Goal: Task Accomplishment & Management: Complete application form

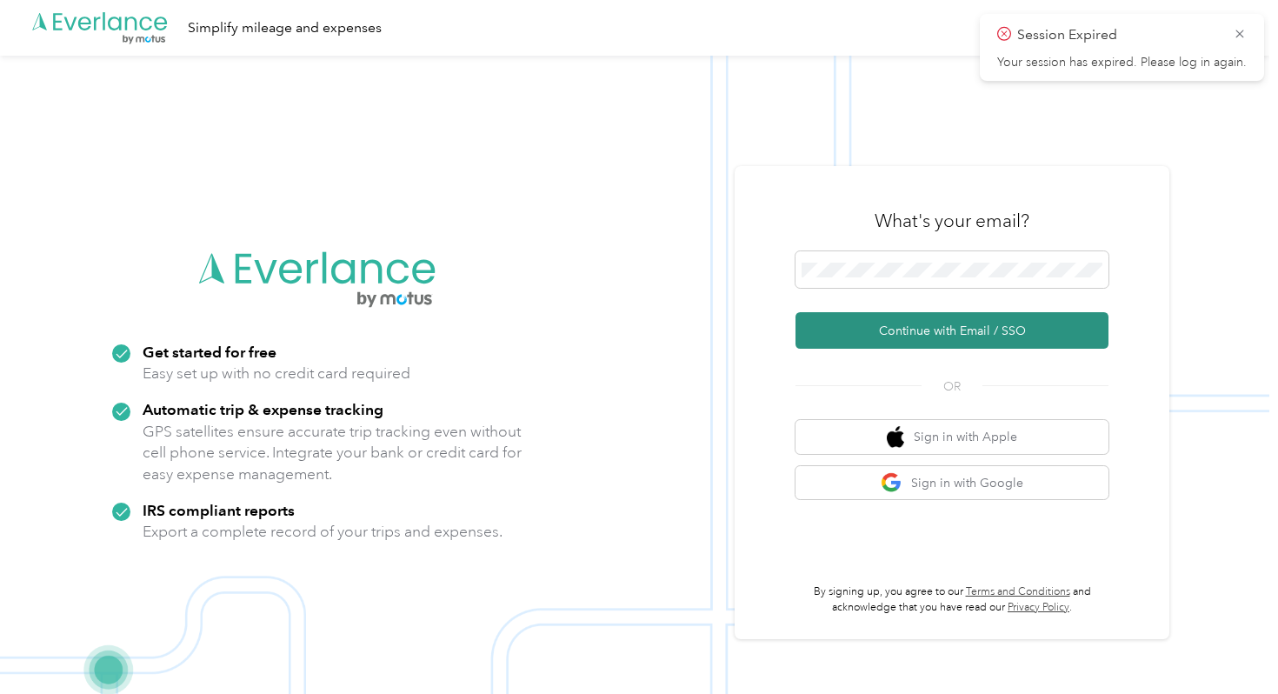
click at [946, 336] on button "Continue with Email / SSO" at bounding box center [952, 330] width 313 height 37
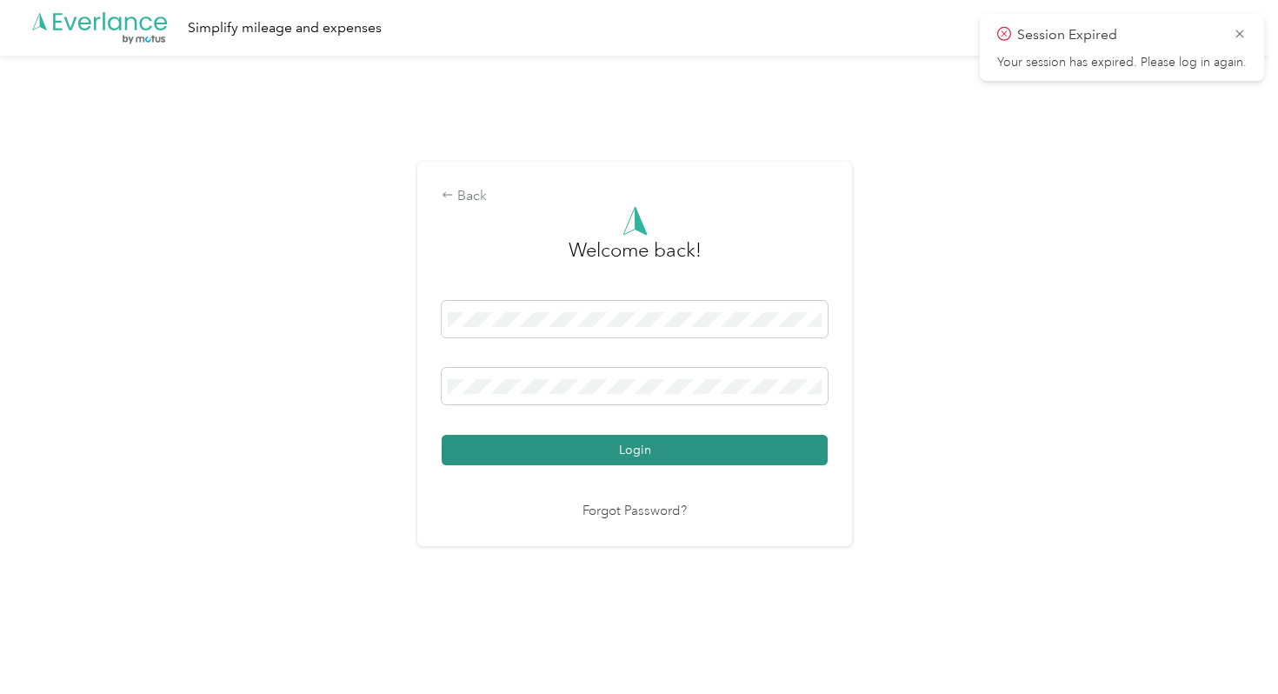
click at [624, 443] on button "Login" at bounding box center [635, 450] width 386 height 30
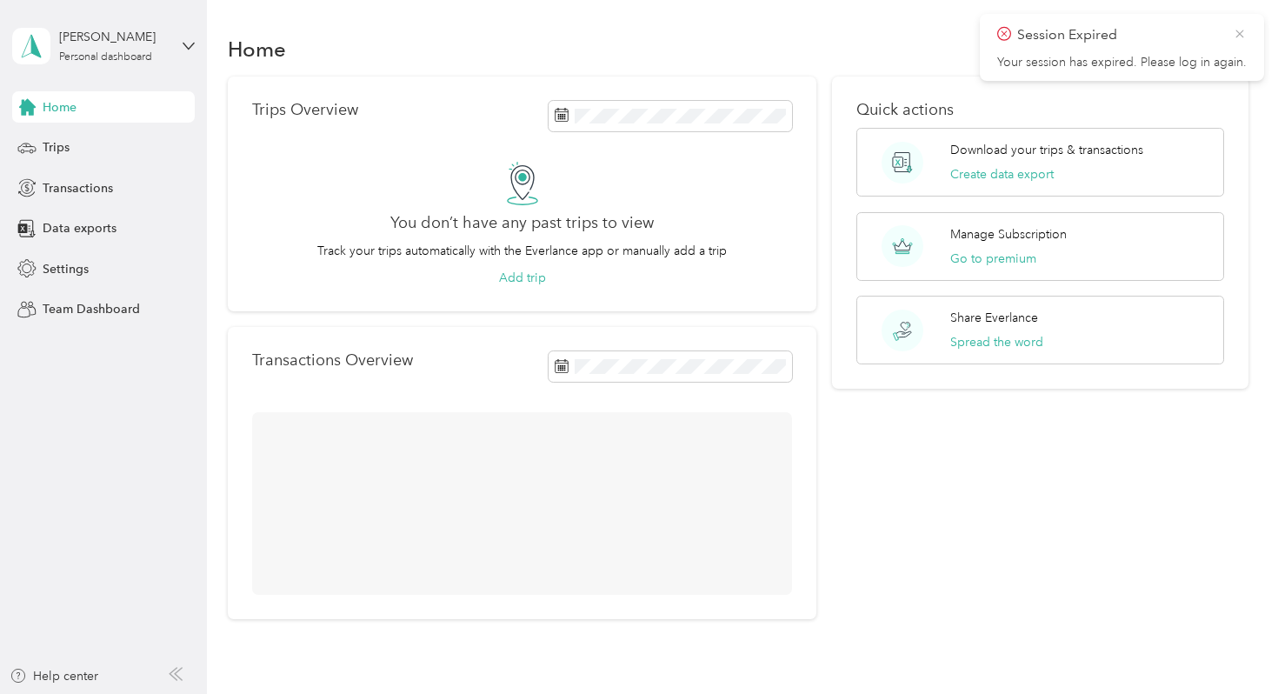
click at [1241, 31] on icon at bounding box center [1240, 34] width 8 height 8
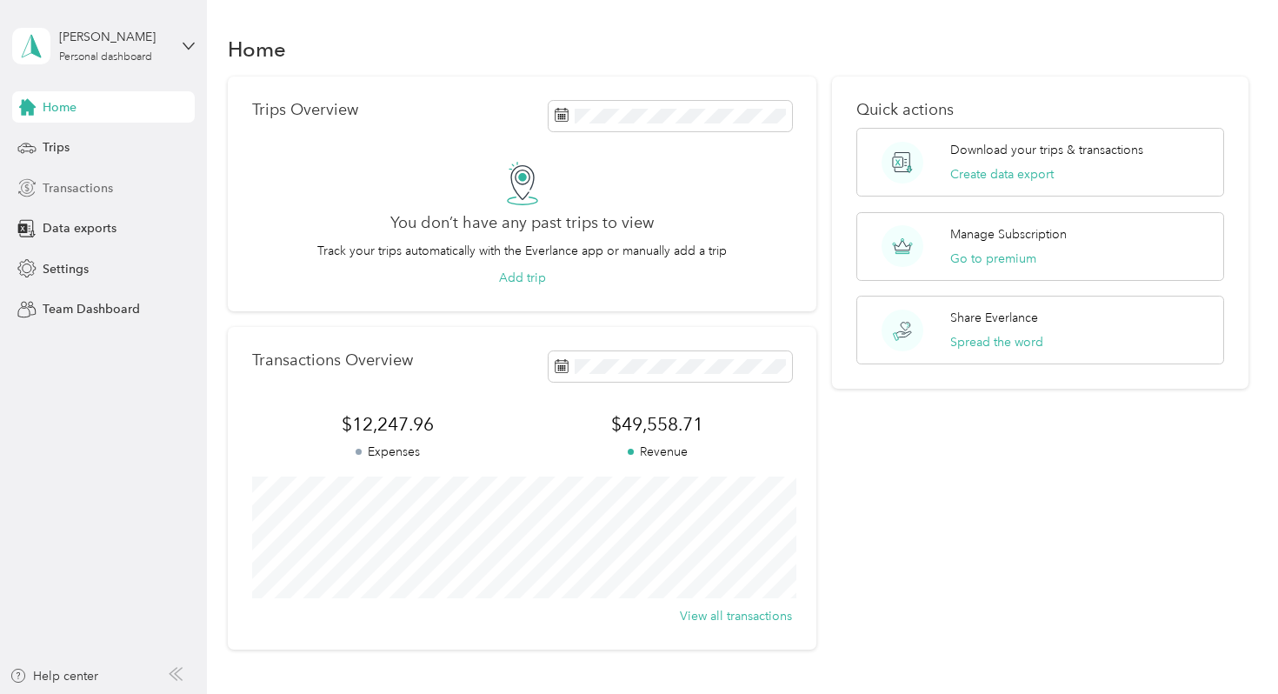
click at [91, 191] on span "Transactions" at bounding box center [78, 188] width 70 height 18
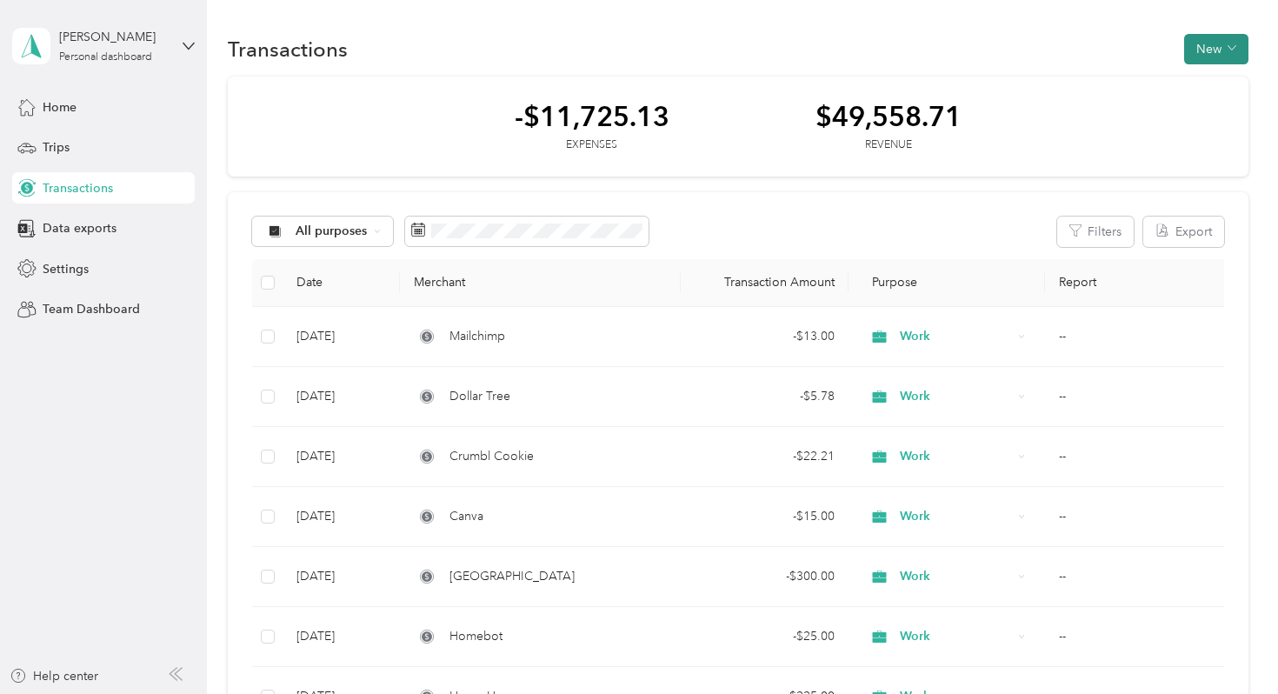
click at [1220, 47] on button "New" at bounding box center [1216, 49] width 64 height 30
click at [1208, 93] on li "Expense" at bounding box center [1212, 82] width 90 height 30
click at [1204, 83] on span "Expense" at bounding box center [1221, 82] width 47 height 18
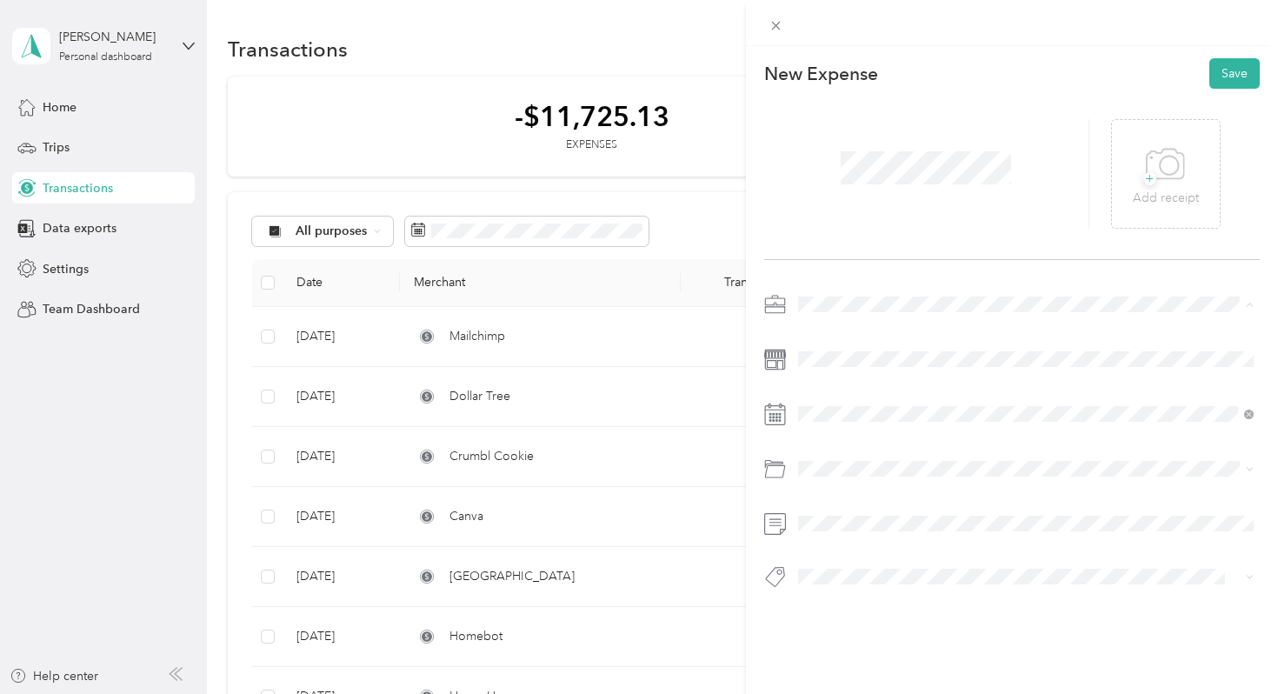
click at [822, 340] on li "Work" at bounding box center [1026, 335] width 469 height 30
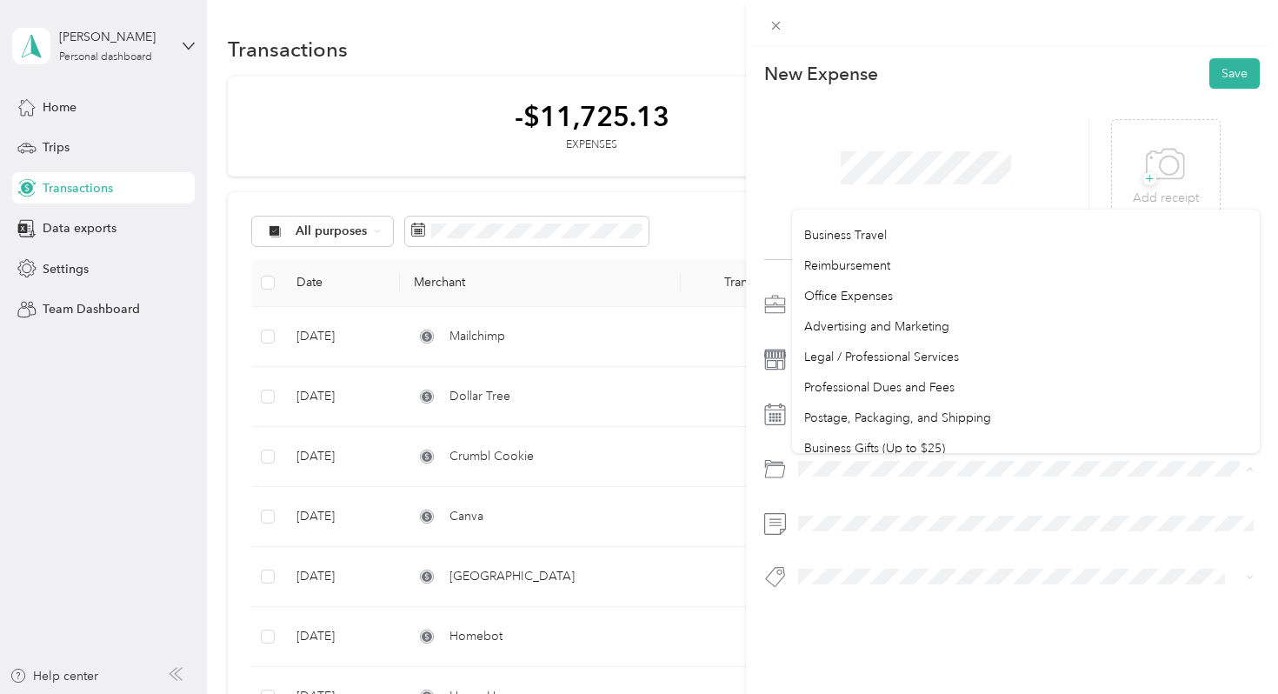
scroll to position [454, 0]
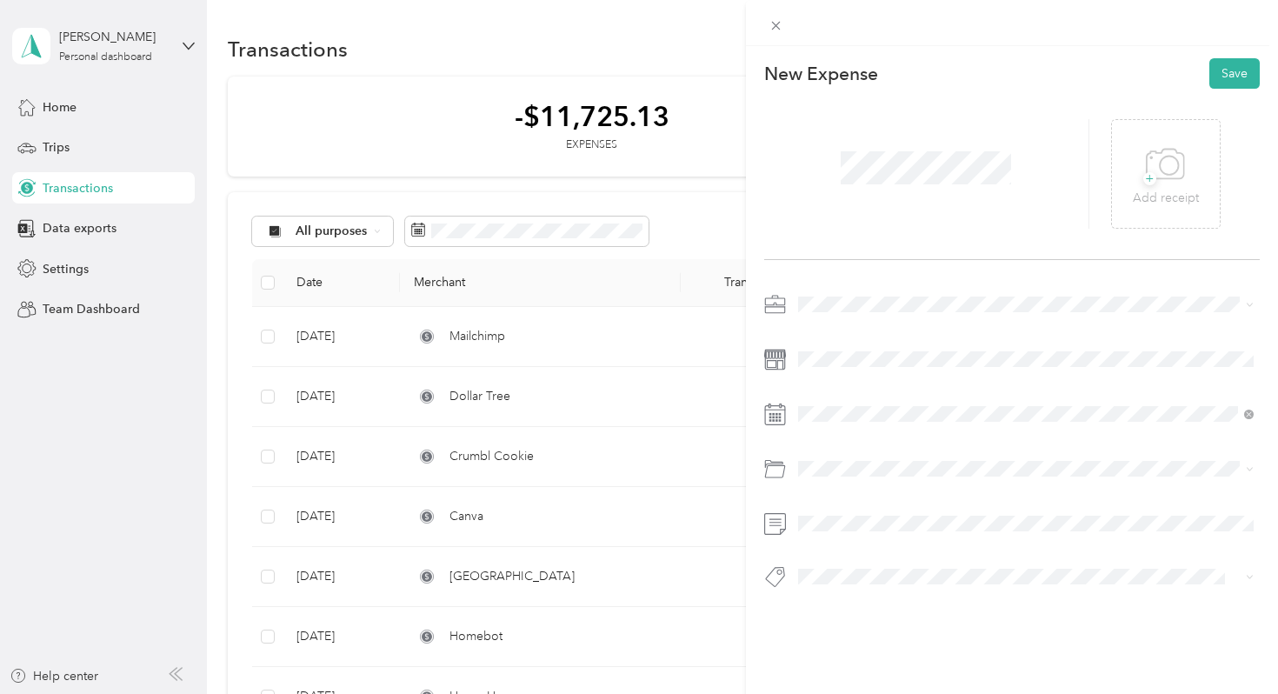
click at [855, 336] on ol "Default categories Gasoline Car Maintenance and Repairs Car Lease Payments Park…" at bounding box center [1026, 331] width 469 height 244
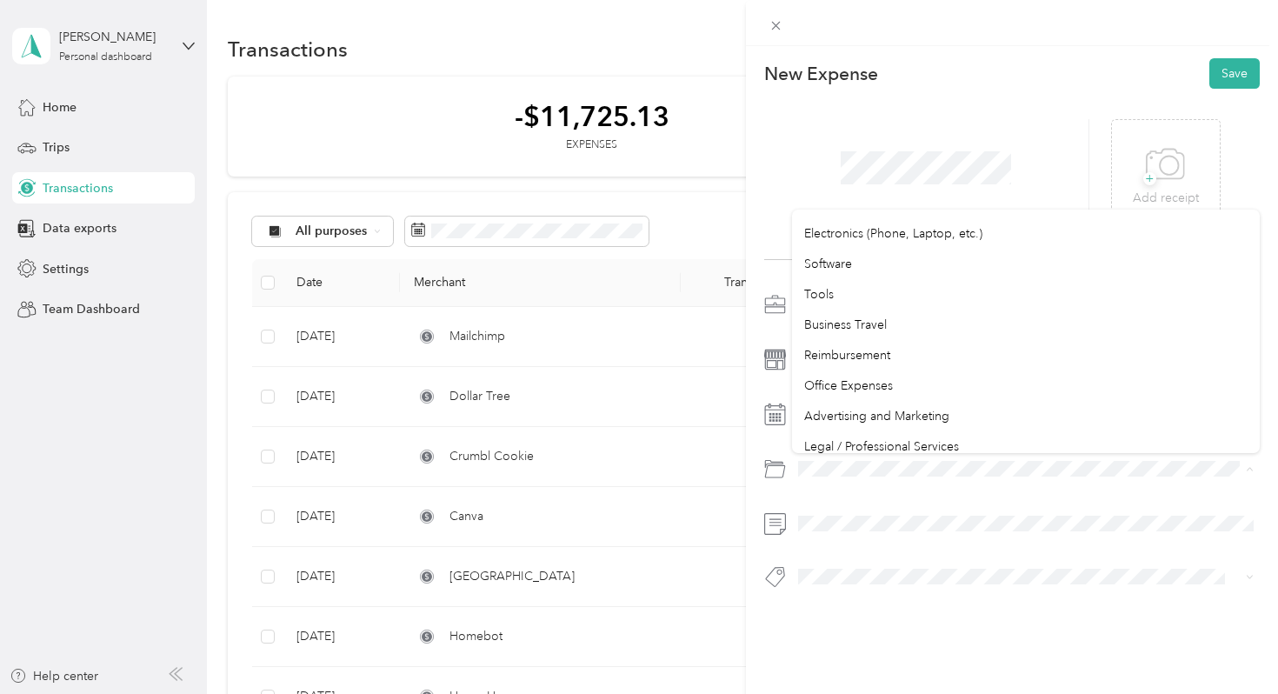
scroll to position [358, 0]
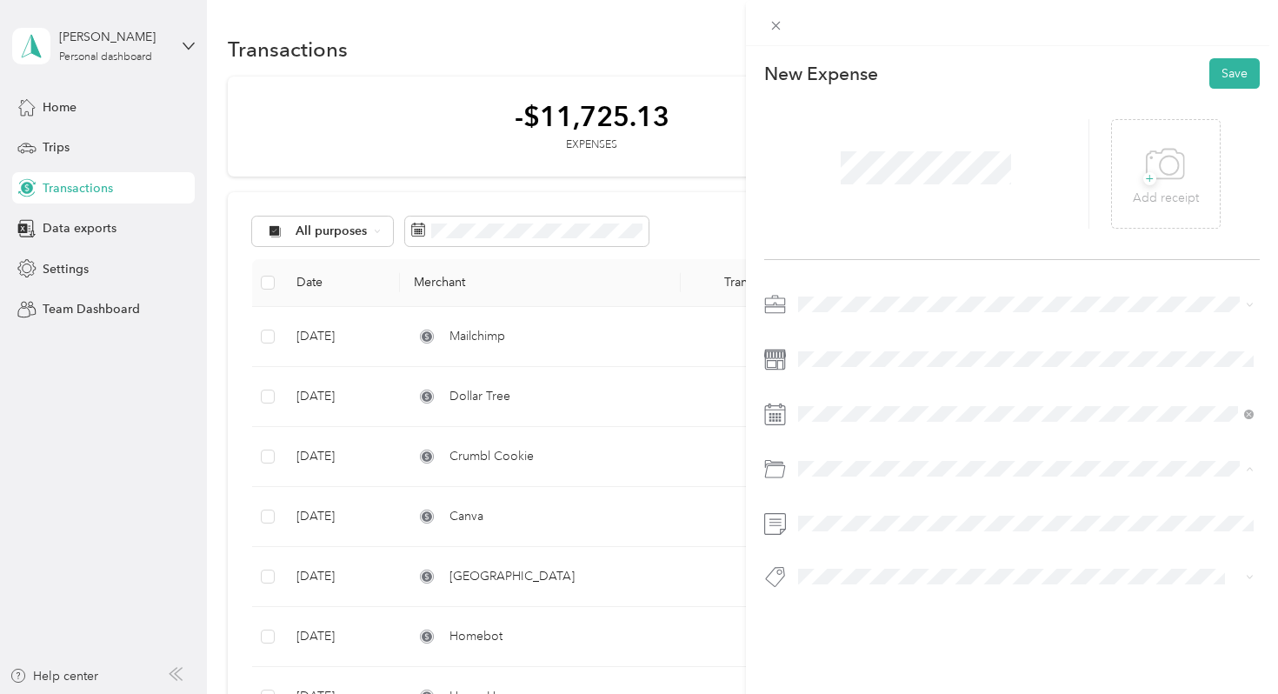
click at [846, 264] on span "Software" at bounding box center [828, 271] width 48 height 15
click at [1227, 67] on button "Save" at bounding box center [1235, 73] width 50 height 30
